Goal: Navigation & Orientation: Understand site structure

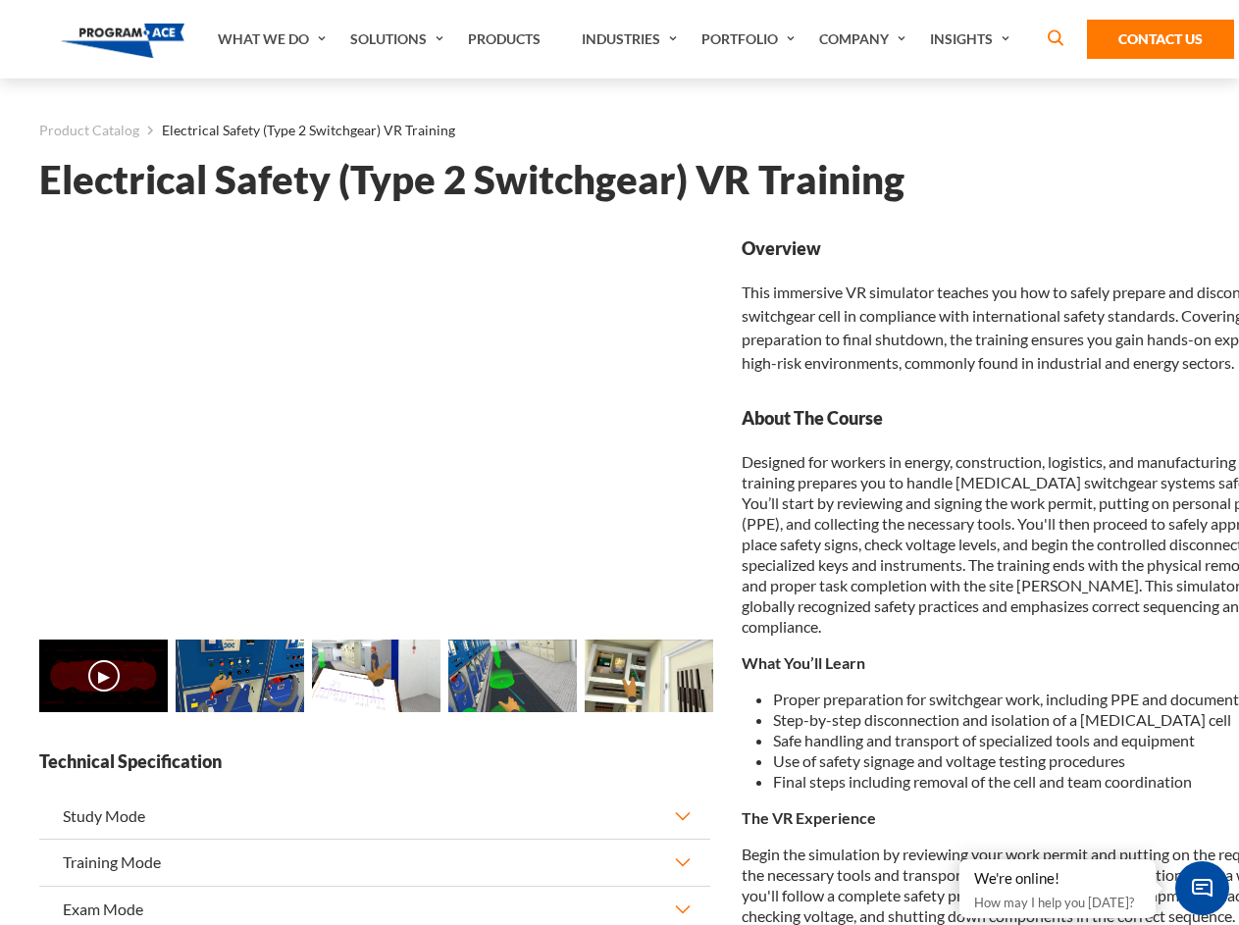
click at [274, 39] on link "What We Do" at bounding box center [274, 39] width 132 height 78
click at [399, 39] on link "Solutions" at bounding box center [399, 39] width 118 height 78
click at [632, 39] on link "Industries" at bounding box center [632, 39] width 120 height 78
click at [866, 39] on link "Company" at bounding box center [864, 39] width 111 height 78
click at [973, 39] on link "Insights" at bounding box center [972, 39] width 104 height 78
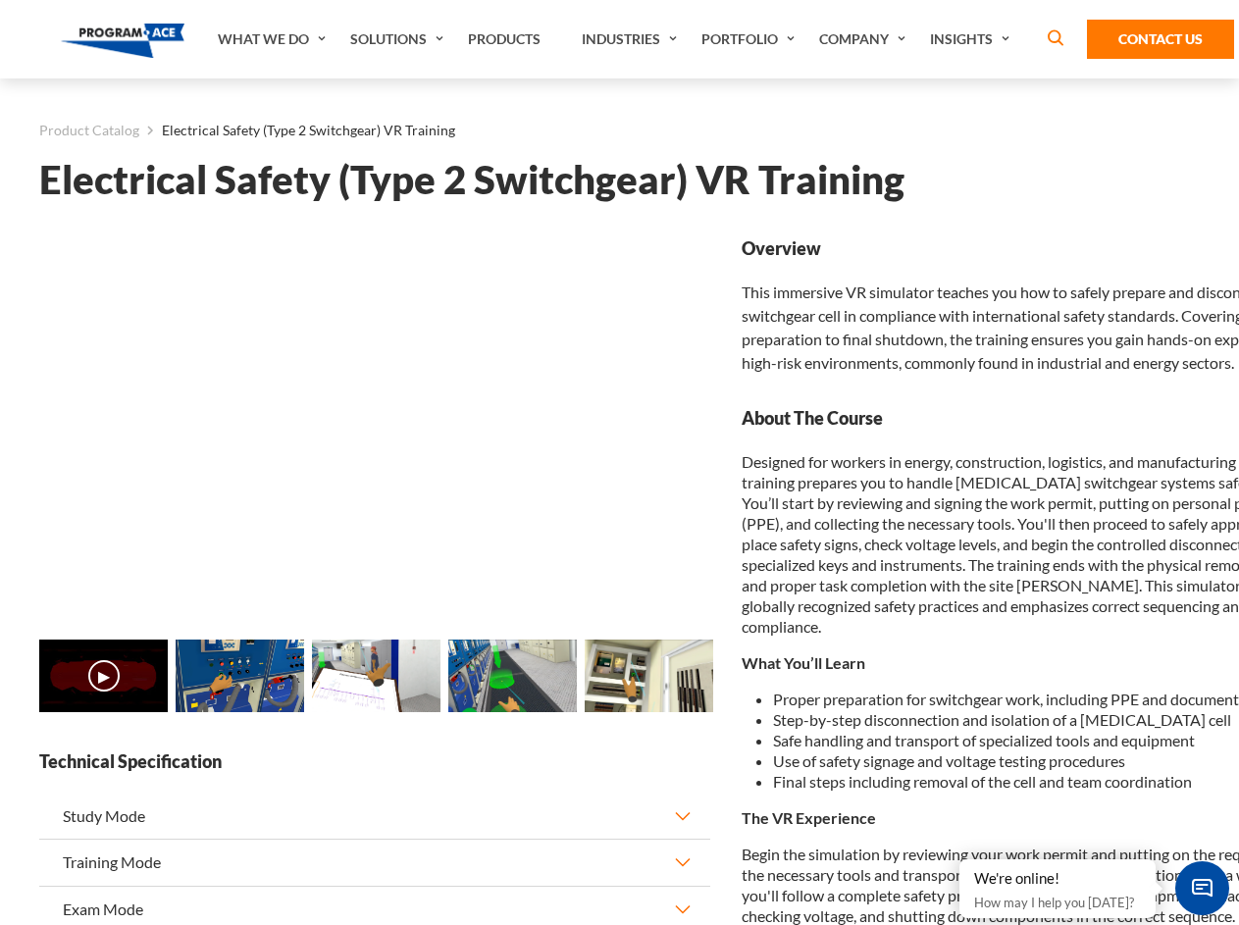
click at [0, 699] on main "Product Catalog Electrical Safety (Type 2 Switchgear) VR Training Electrical Sa…" at bounding box center [619, 865] width 1239 height 1574
